Goal: Task Accomplishment & Management: Use online tool/utility

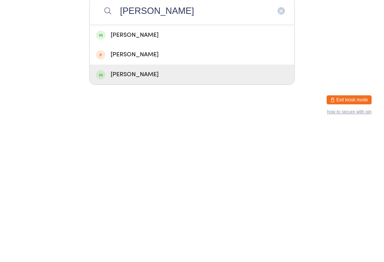
type input "[PERSON_NAME]"
click at [182, 204] on div "[PERSON_NAME]" at bounding box center [192, 209] width 192 height 10
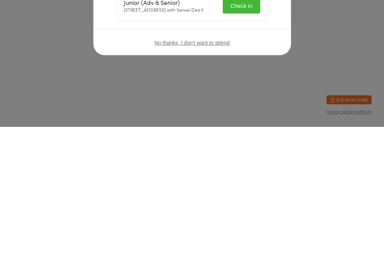
click at [245, 139] on button "Check in" at bounding box center [241, 140] width 37 height 15
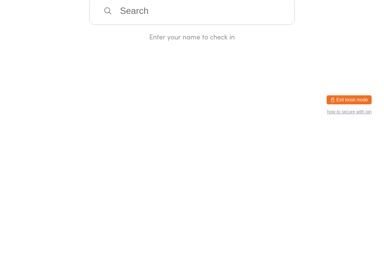
click at [256, 135] on input "search" at bounding box center [191, 146] width 205 height 28
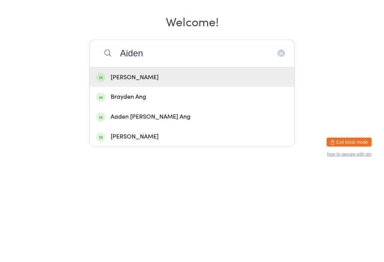
type input "Aiden"
click at [117, 165] on div "[PERSON_NAME]" at bounding box center [192, 170] width 192 height 10
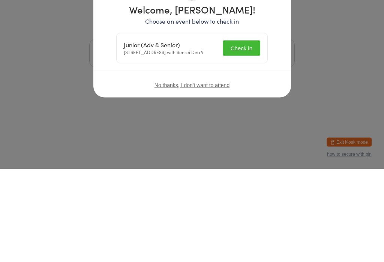
click at [229, 146] on div "Welcome, [PERSON_NAME]! Choose an event below to check in Junior (Adv & Senior)…" at bounding box center [192, 131] width 384 height 262
click at [230, 139] on div "Welcome, [PERSON_NAME]! Choose an event below to check in Junior (Adv & Senior)…" at bounding box center [192, 131] width 384 height 262
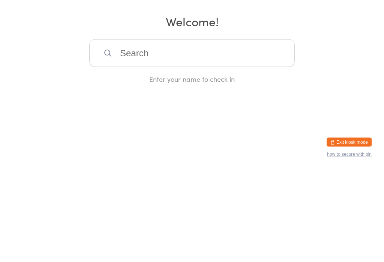
click at [176, 143] on input "search" at bounding box center [191, 146] width 205 height 28
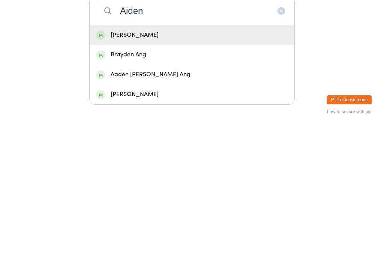
type input "Aiden"
click at [115, 165] on div "[PERSON_NAME]" at bounding box center [192, 170] width 192 height 10
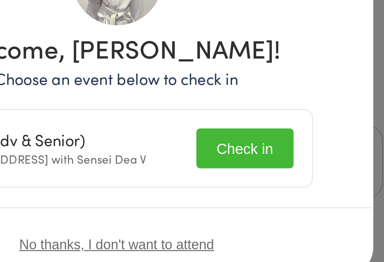
click at [223, 133] on button "Check in" at bounding box center [241, 140] width 37 height 15
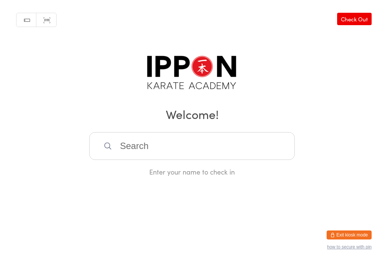
click at [269, 145] on input "search" at bounding box center [191, 146] width 205 height 28
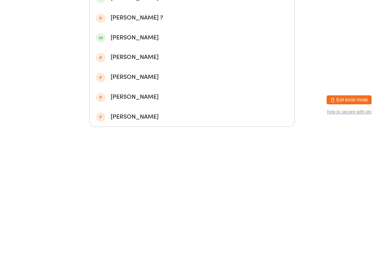
type input "[PERSON_NAME]"
click at [180, 108] on div "[PERSON_NAME]" at bounding box center [192, 113] width 192 height 10
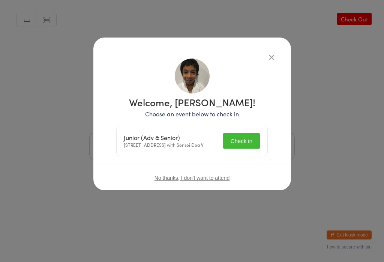
click at [245, 140] on button "Check in" at bounding box center [241, 140] width 37 height 15
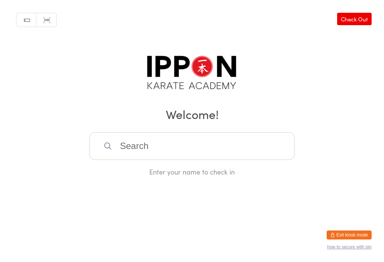
click at [233, 150] on input "search" at bounding box center [191, 146] width 205 height 28
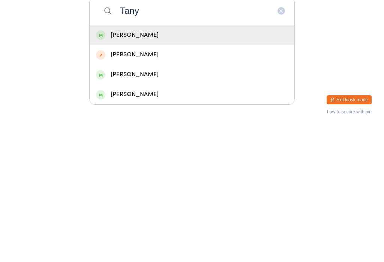
type input "Tany"
click at [189, 165] on div "[PERSON_NAME]" at bounding box center [192, 170] width 192 height 10
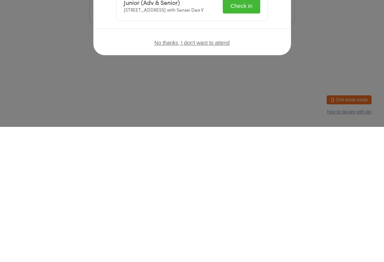
click at [226, 115] on p "Choose an event below to check in" at bounding box center [191, 113] width 151 height 9
click at [227, 136] on button "Check in" at bounding box center [241, 140] width 37 height 15
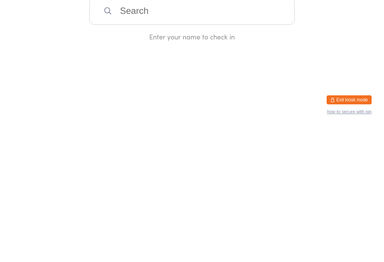
click at [264, 61] on div "Manual search Scanner input Check Out Welcome! Enter your name to check in" at bounding box center [192, 88] width 384 height 176
